Goal: Information Seeking & Learning: Learn about a topic

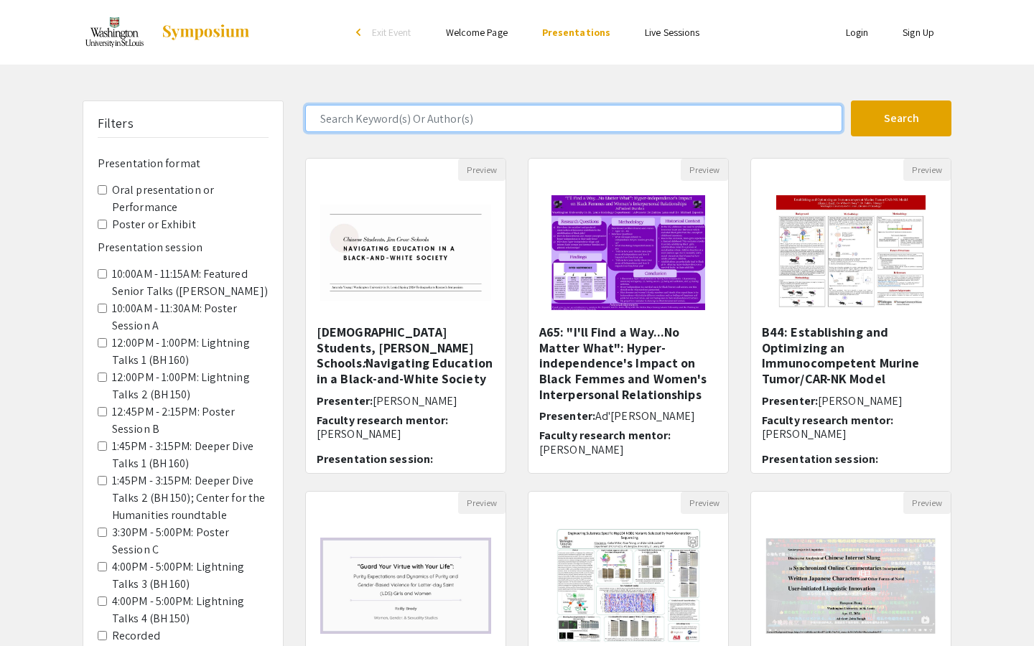
click at [472, 123] on input "Search Keyword(s) Or Author(s)" at bounding box center [573, 118] width 537 height 27
type input "[PERSON_NAME]"
click at [851, 101] on button "Search" at bounding box center [901, 119] width 101 height 36
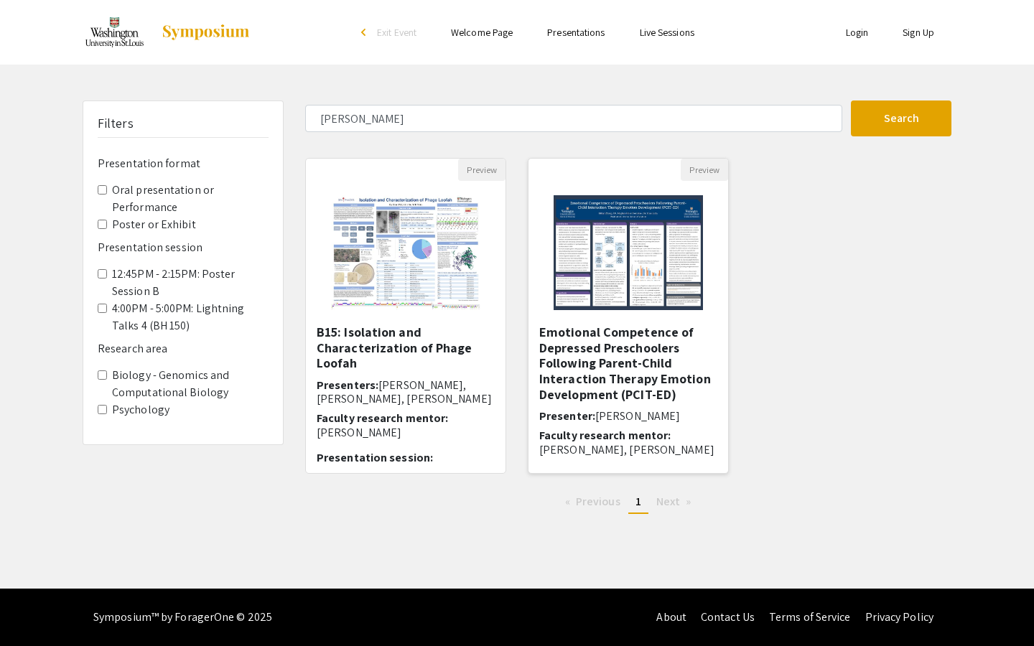
click at [610, 267] on img "Open Presentation <p>Emotional Competence of Depressed Preschoolers Following P…" at bounding box center [627, 253] width 177 height 144
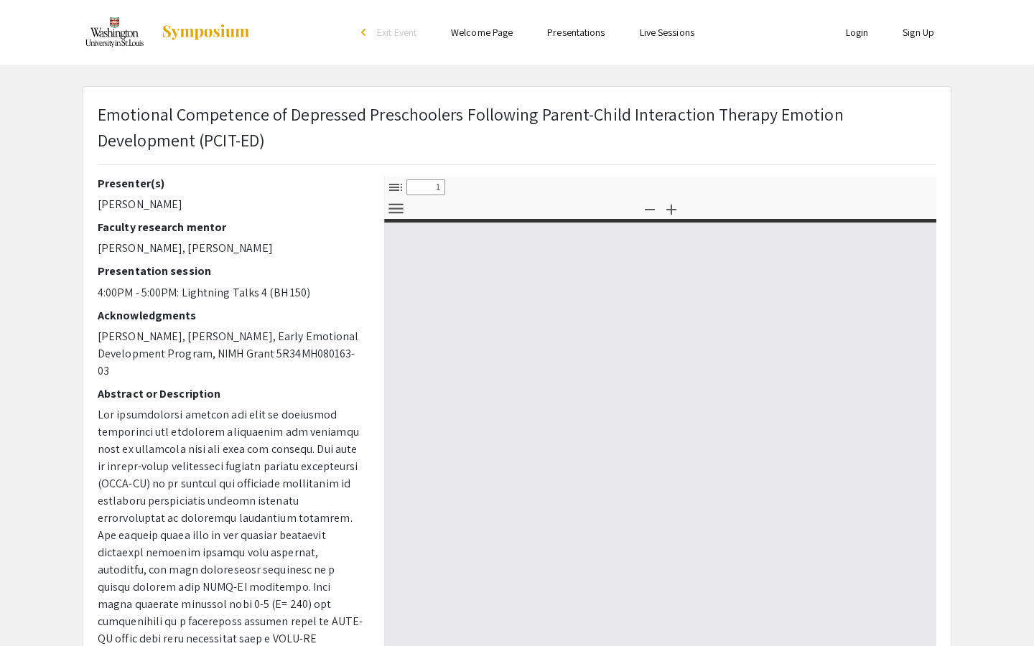
select select "custom"
type input "0"
select select "custom"
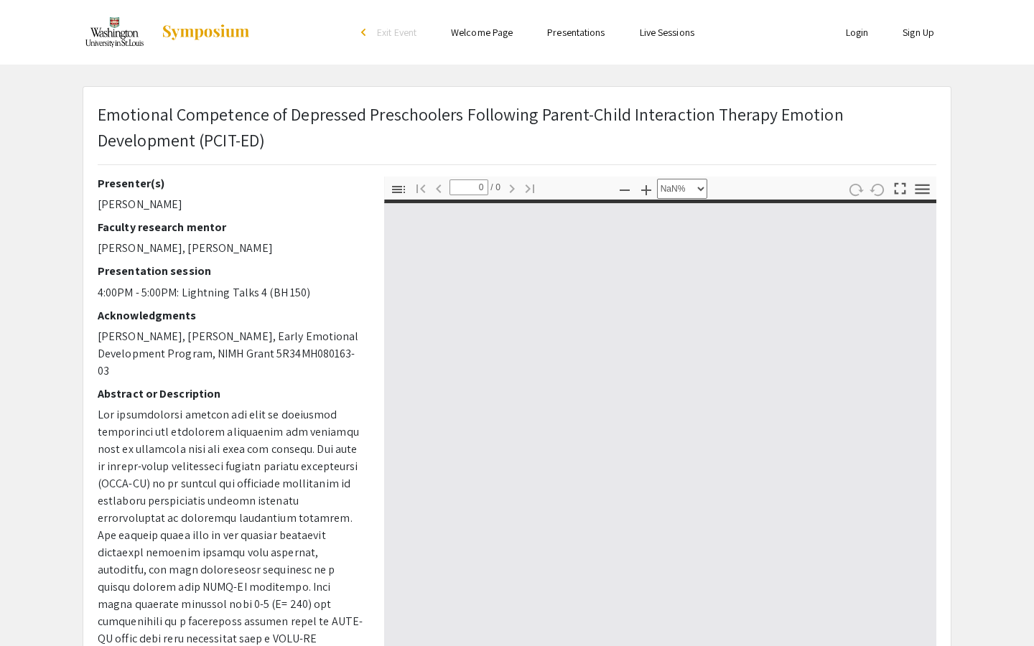
type input "1"
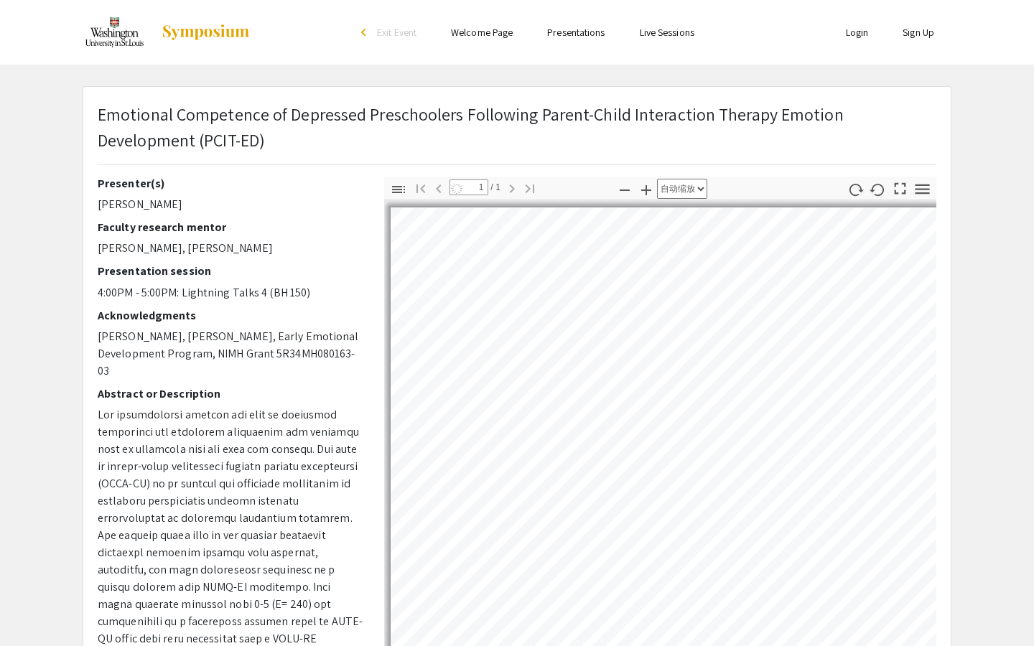
select select "custom"
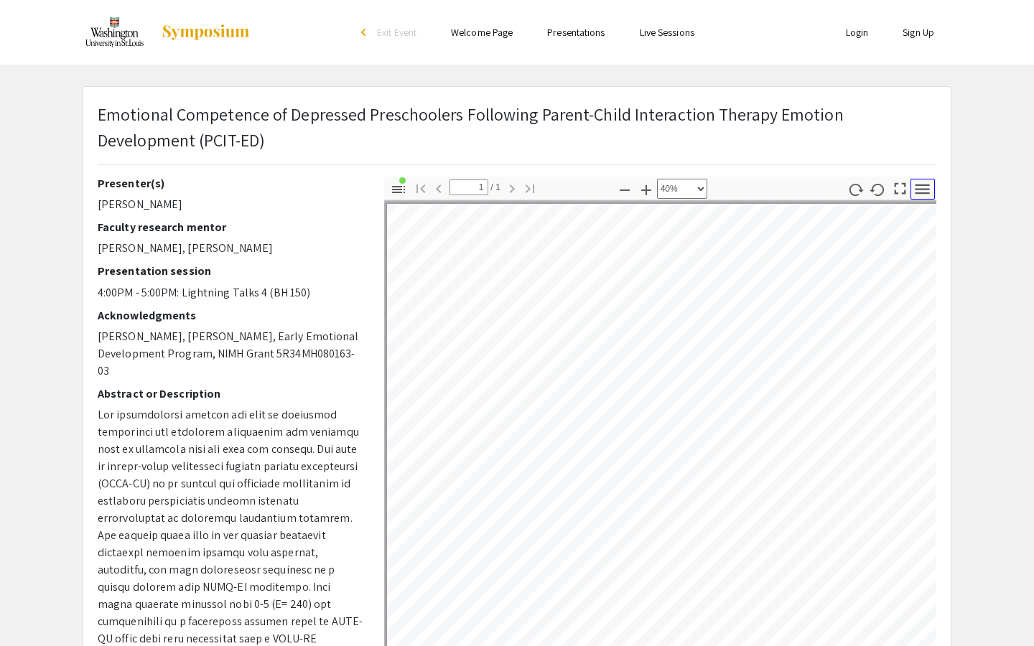
click at [925, 187] on icon "button" at bounding box center [922, 189] width 19 height 19
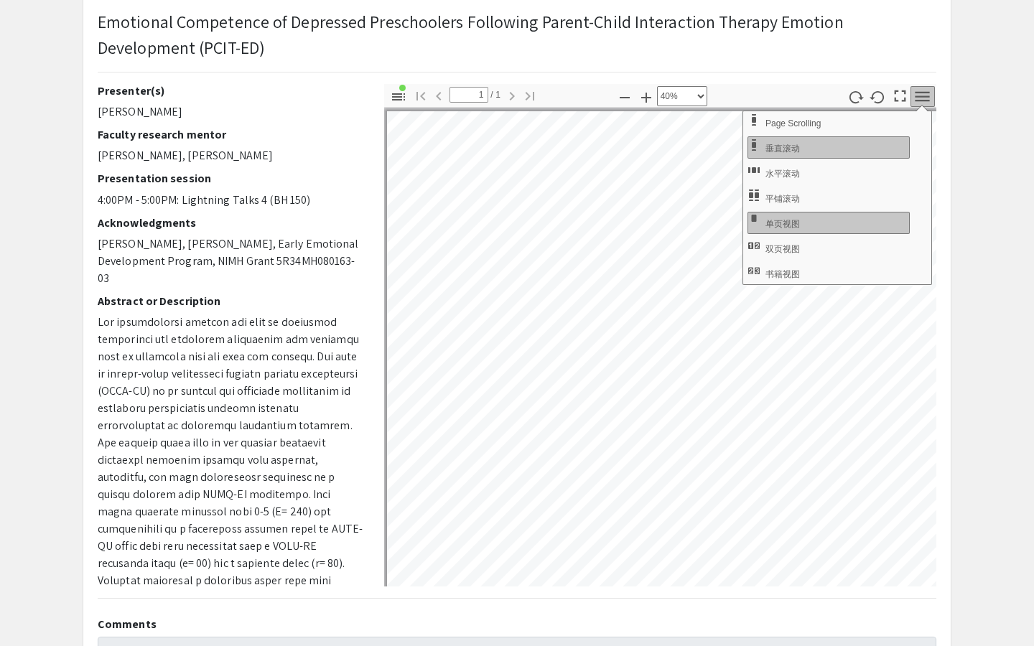
scroll to position [105, 0]
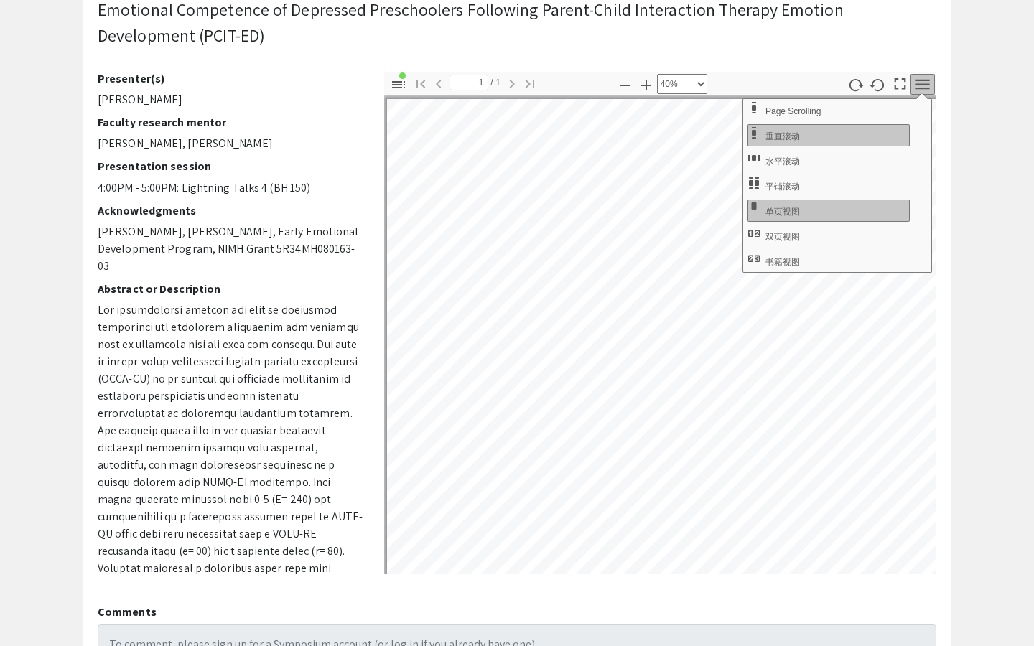
click at [1018, 111] on app-presentation "Emotional Competence of Depressed Preschoolers Following Parent-Child Interacti…" at bounding box center [517, 357] width 1034 height 752
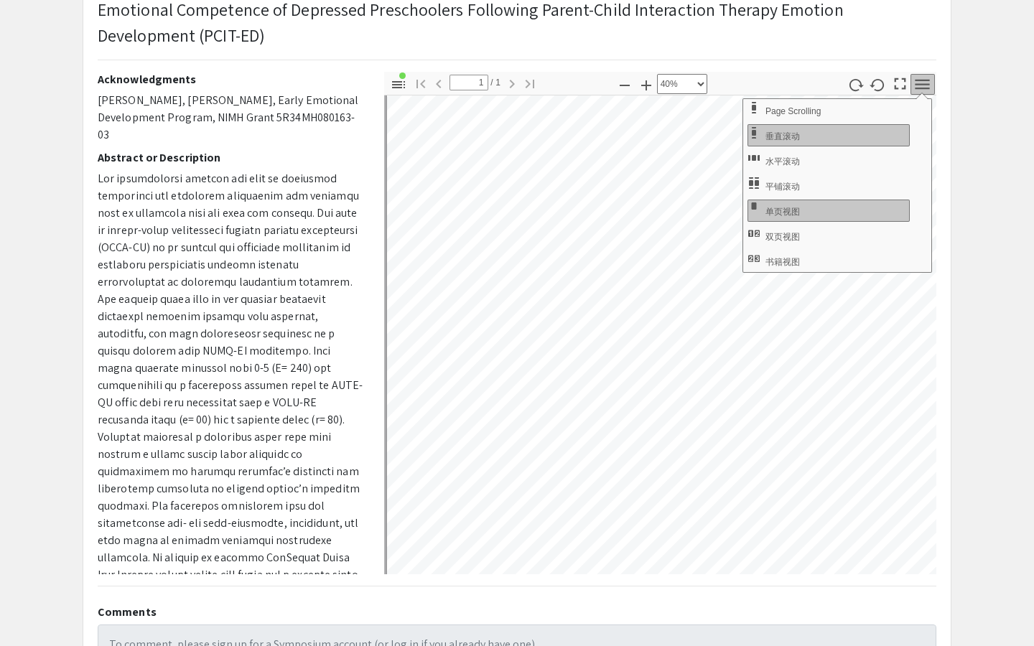
scroll to position [148, 0]
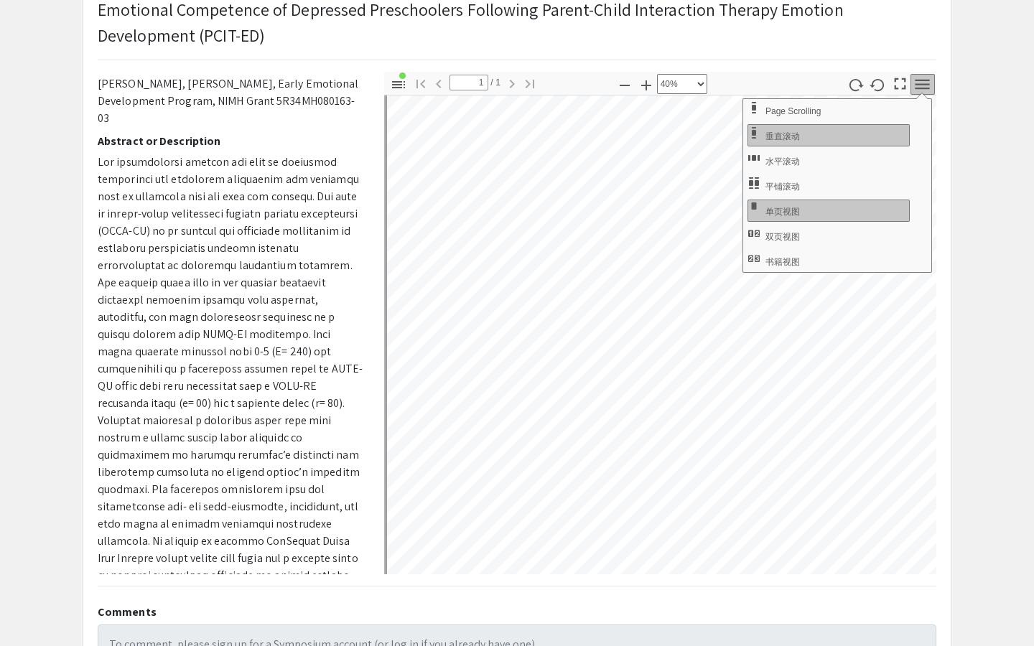
click at [786, 81] on div "切换侧栏 查找 转到第一页 上一页 1 / 1 下一页 转到最后一页 缩小 放大 自动缩放 实际大小 适合页面 适合页宽 50% 100% 125% 150%…" at bounding box center [660, 83] width 552 height 23
